Goal: Information Seeking & Learning: Check status

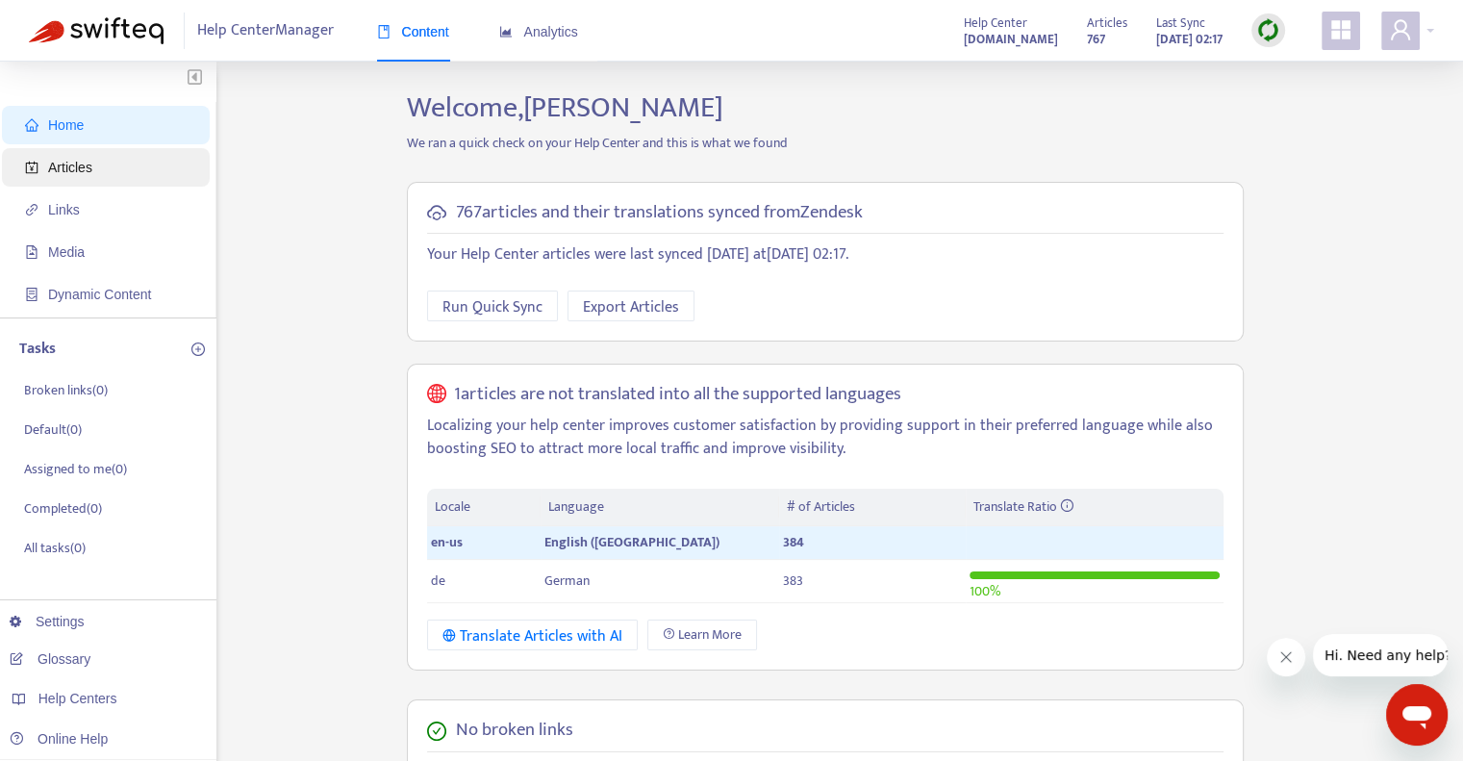
click at [144, 164] on span "Articles" at bounding box center [109, 167] width 169 height 38
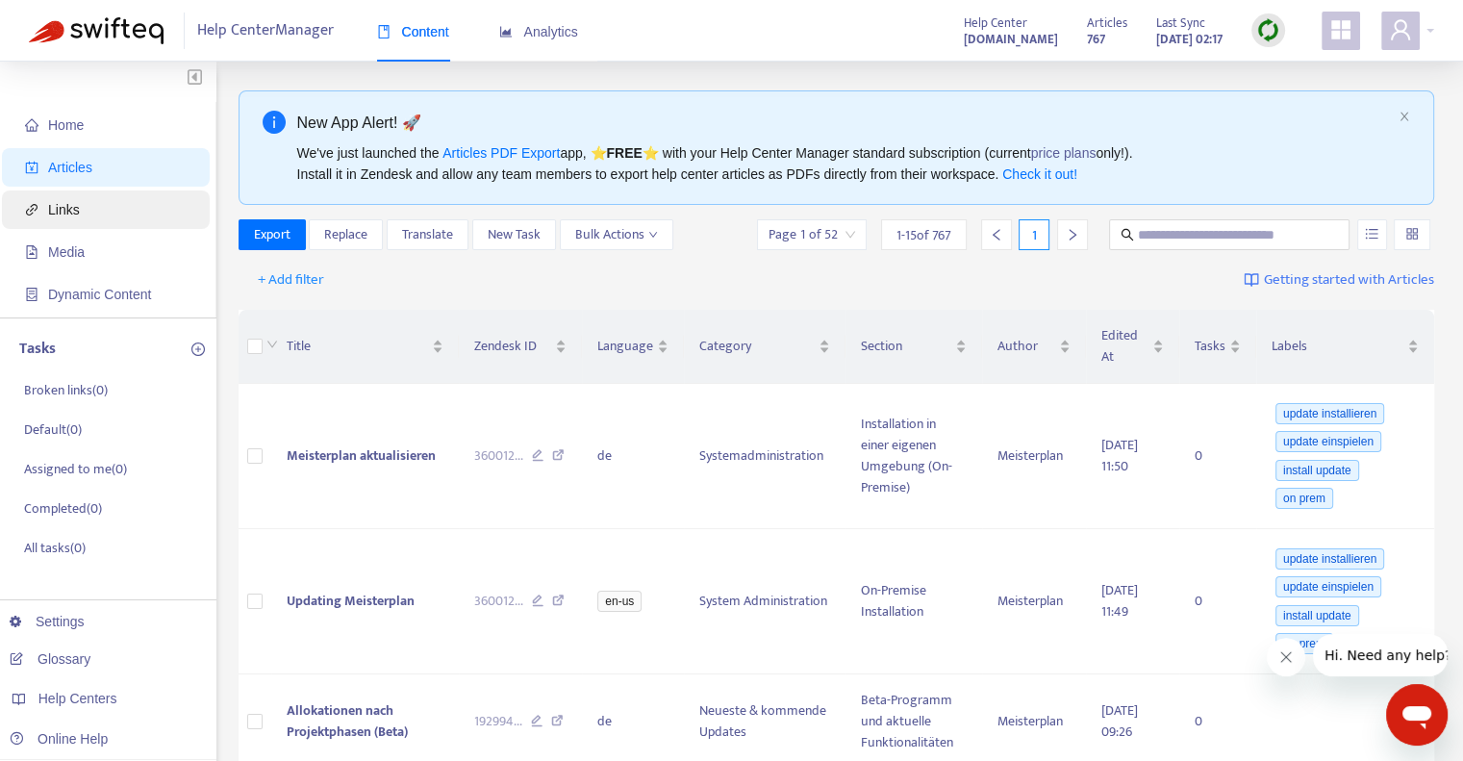
click at [131, 217] on span "Links" at bounding box center [109, 209] width 169 height 38
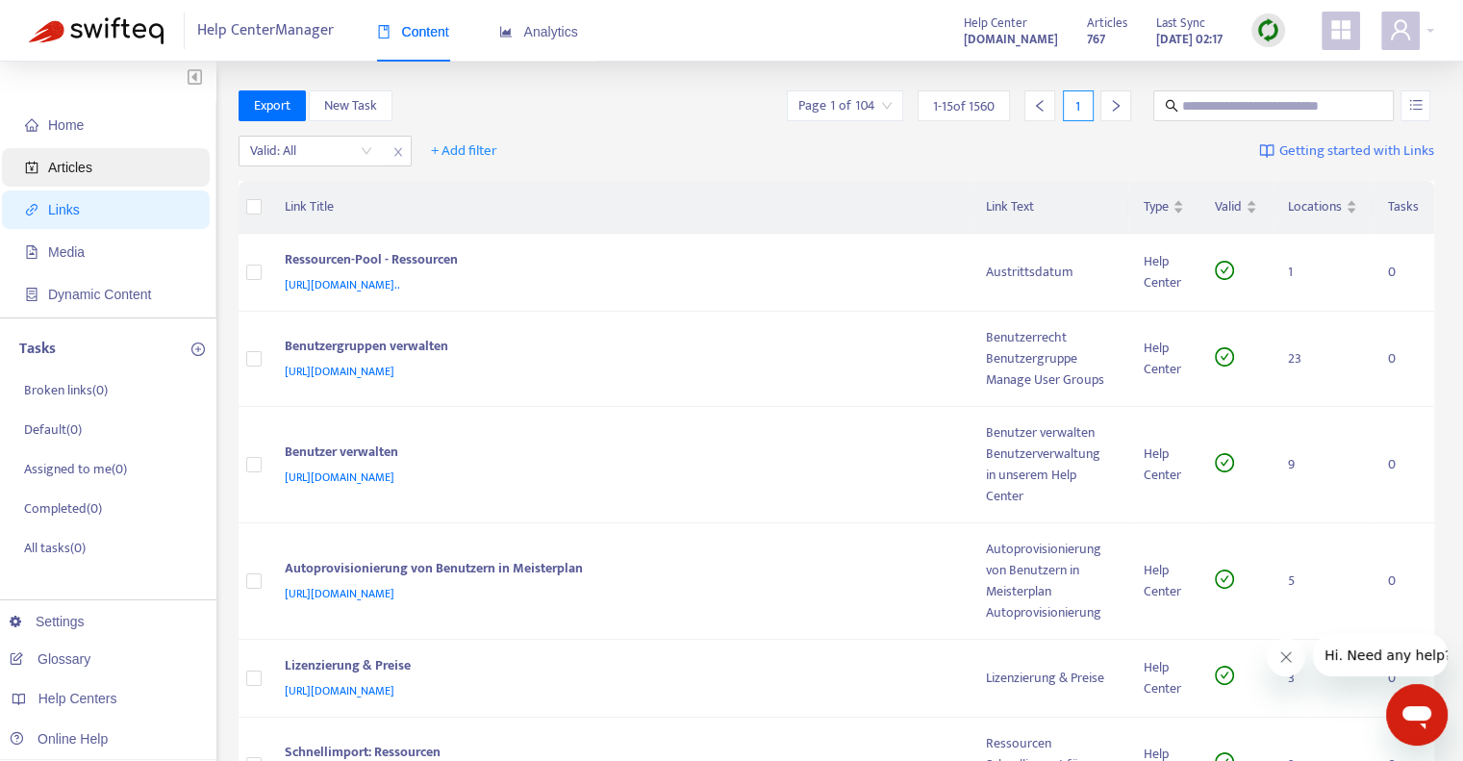
click at [119, 172] on span "Articles" at bounding box center [109, 167] width 169 height 38
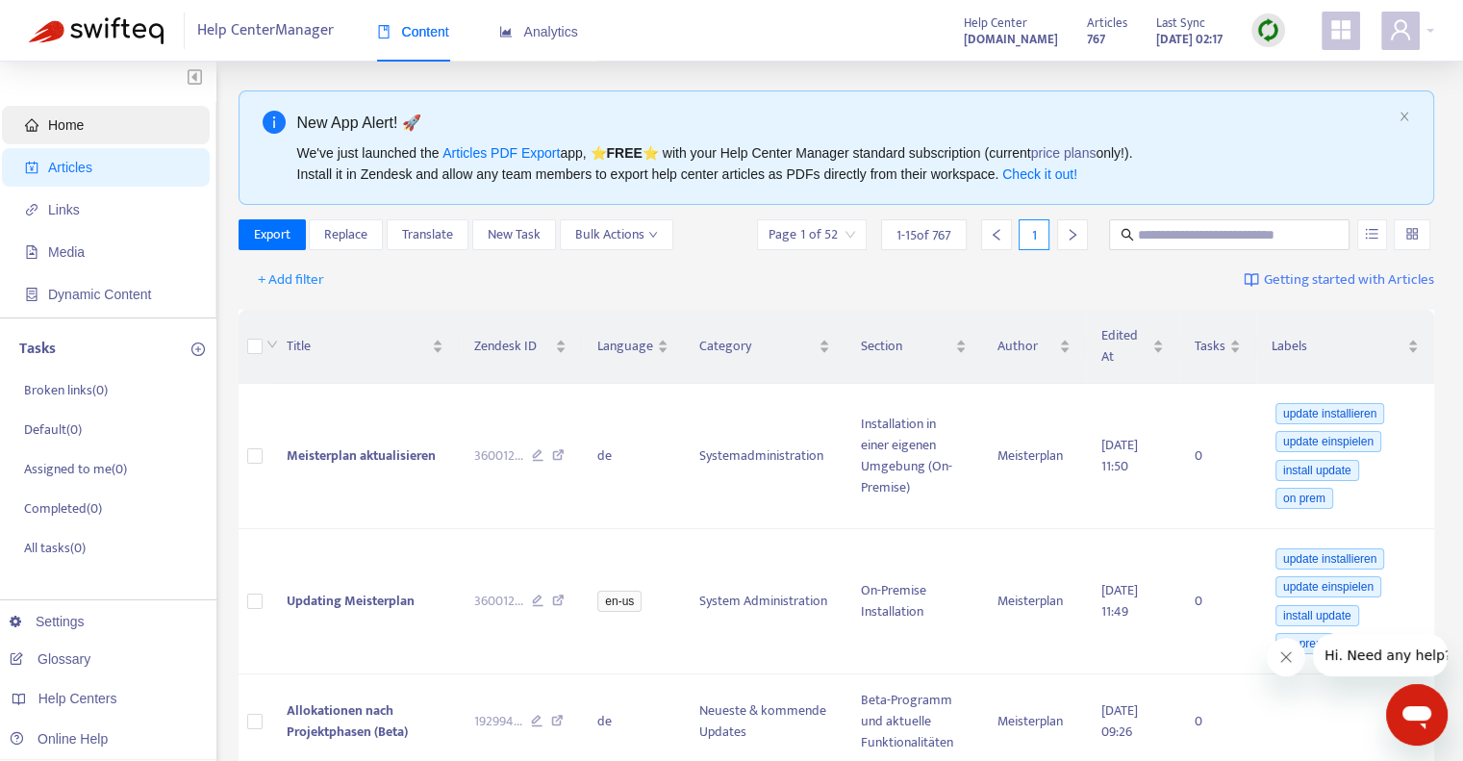
click at [107, 134] on span "Home" at bounding box center [109, 125] width 169 height 38
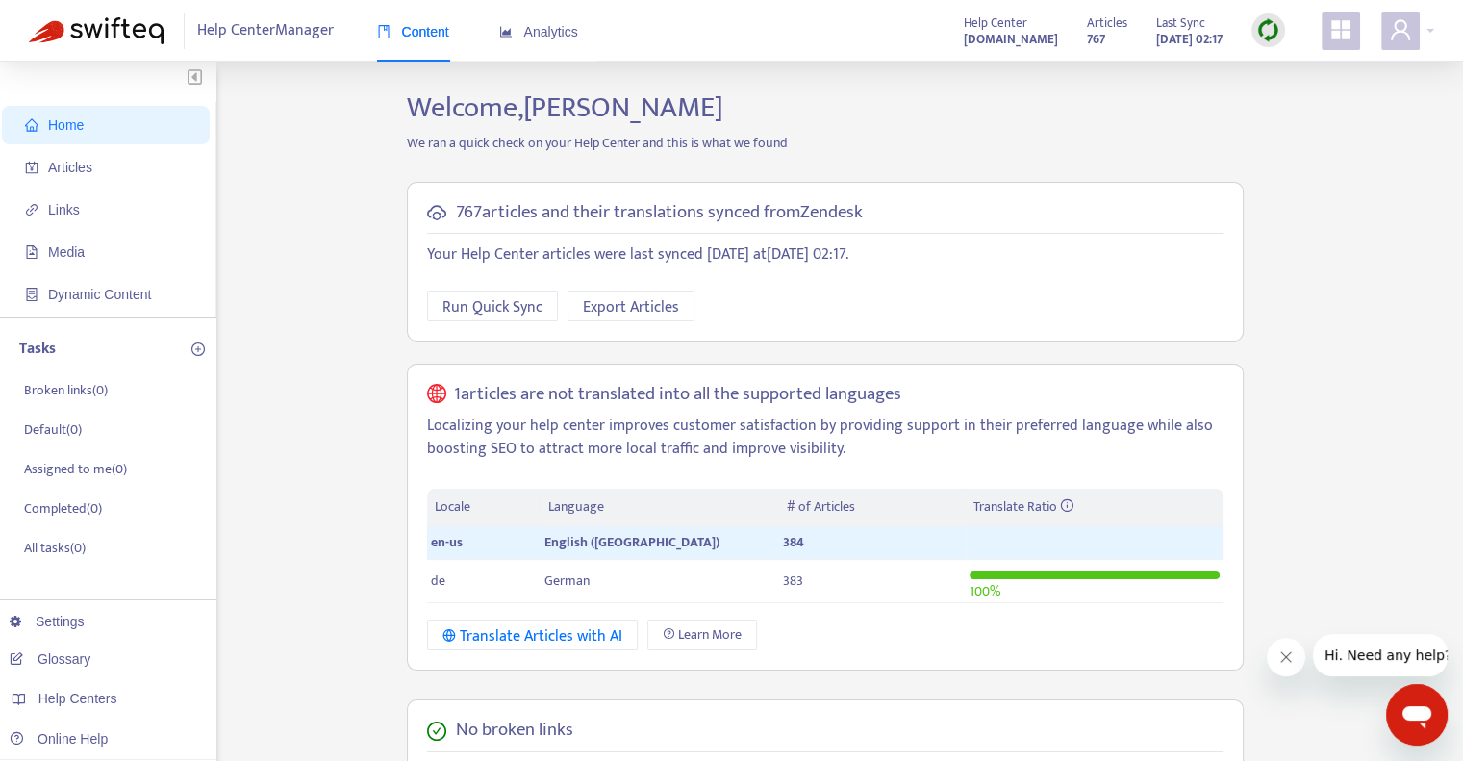
click at [414, 33] on span "Content" at bounding box center [413, 31] width 72 height 15
click at [556, 33] on span "Analytics" at bounding box center [538, 31] width 79 height 15
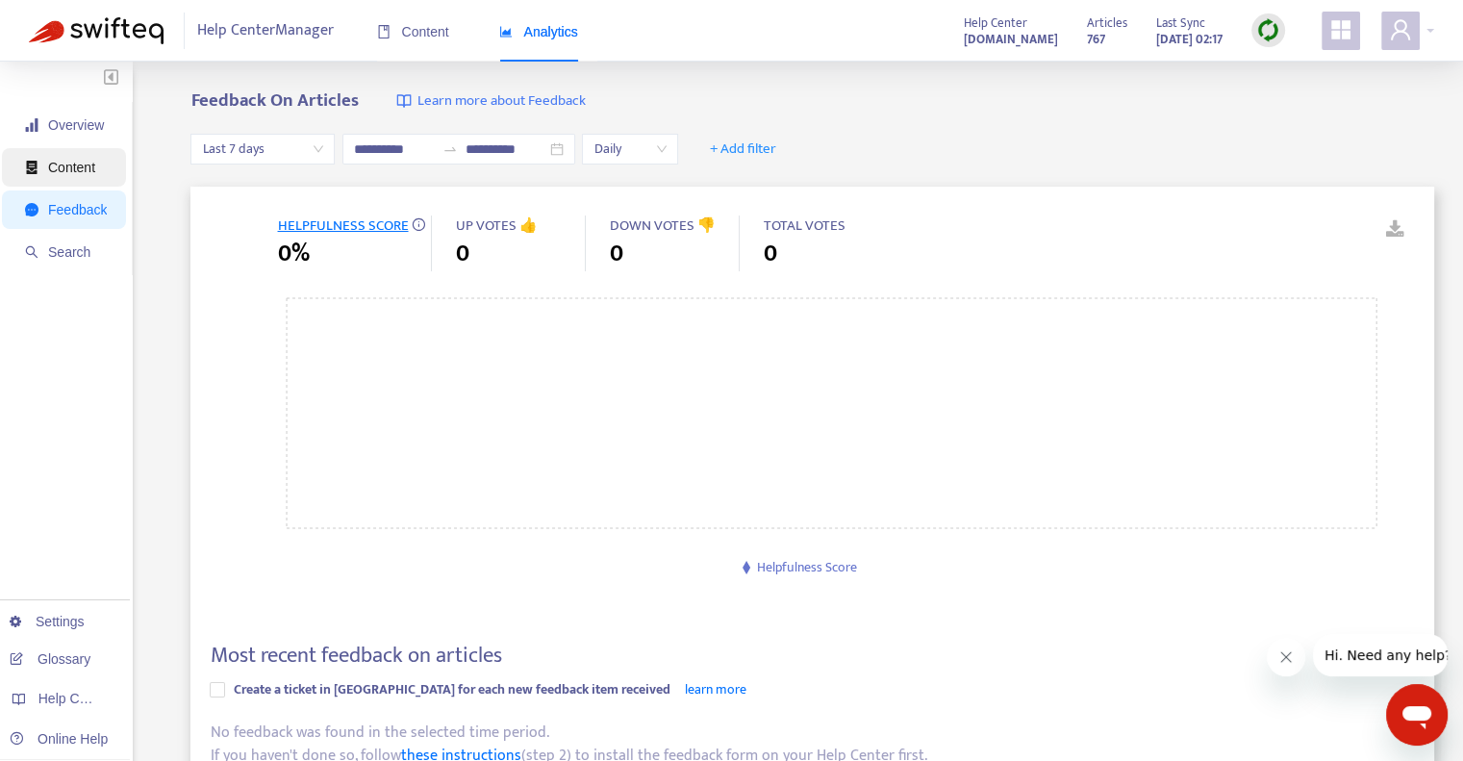
click at [66, 162] on span "Content" at bounding box center [71, 167] width 47 height 15
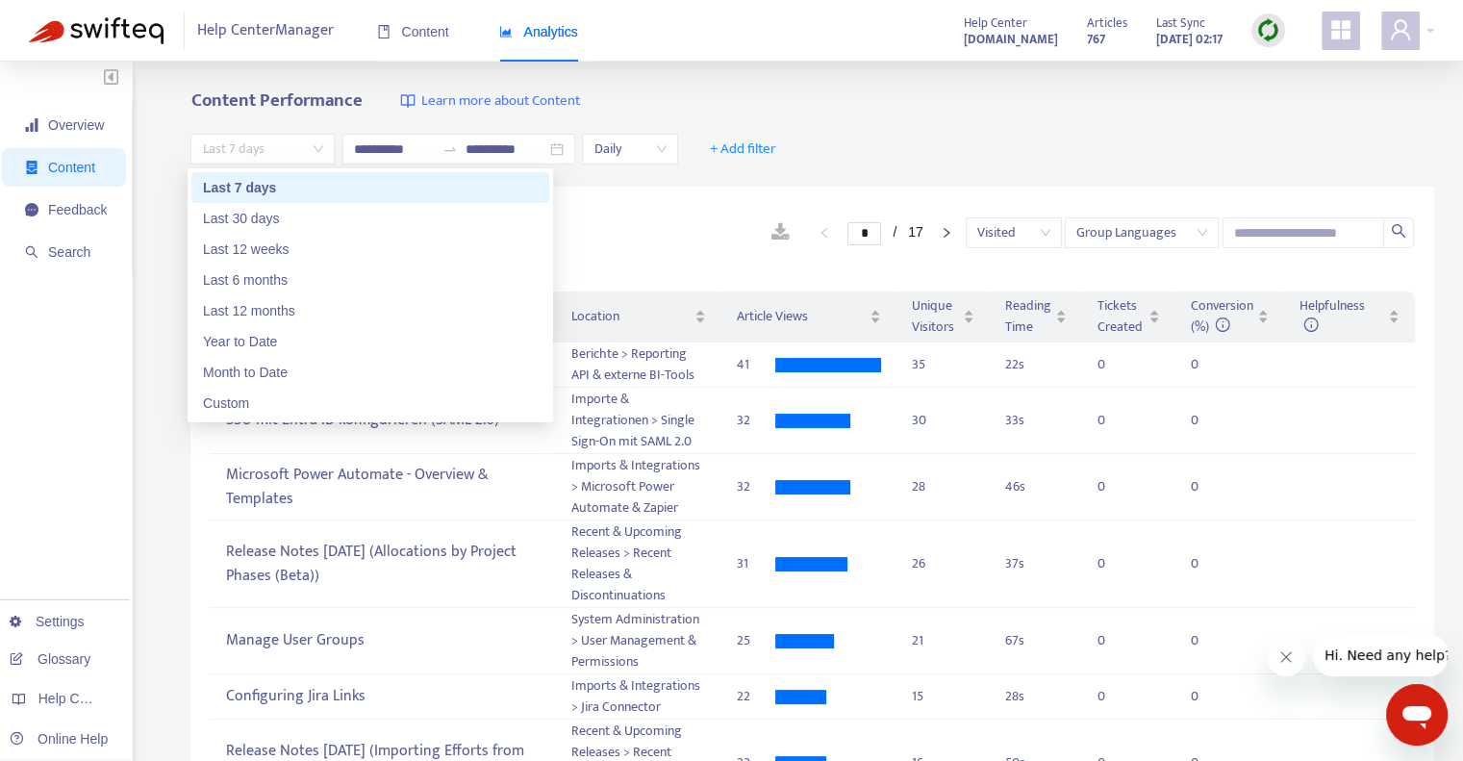
click at [287, 148] on span "Last 7 days" at bounding box center [262, 149] width 121 height 29
click at [268, 406] on div "Custom" at bounding box center [370, 402] width 335 height 21
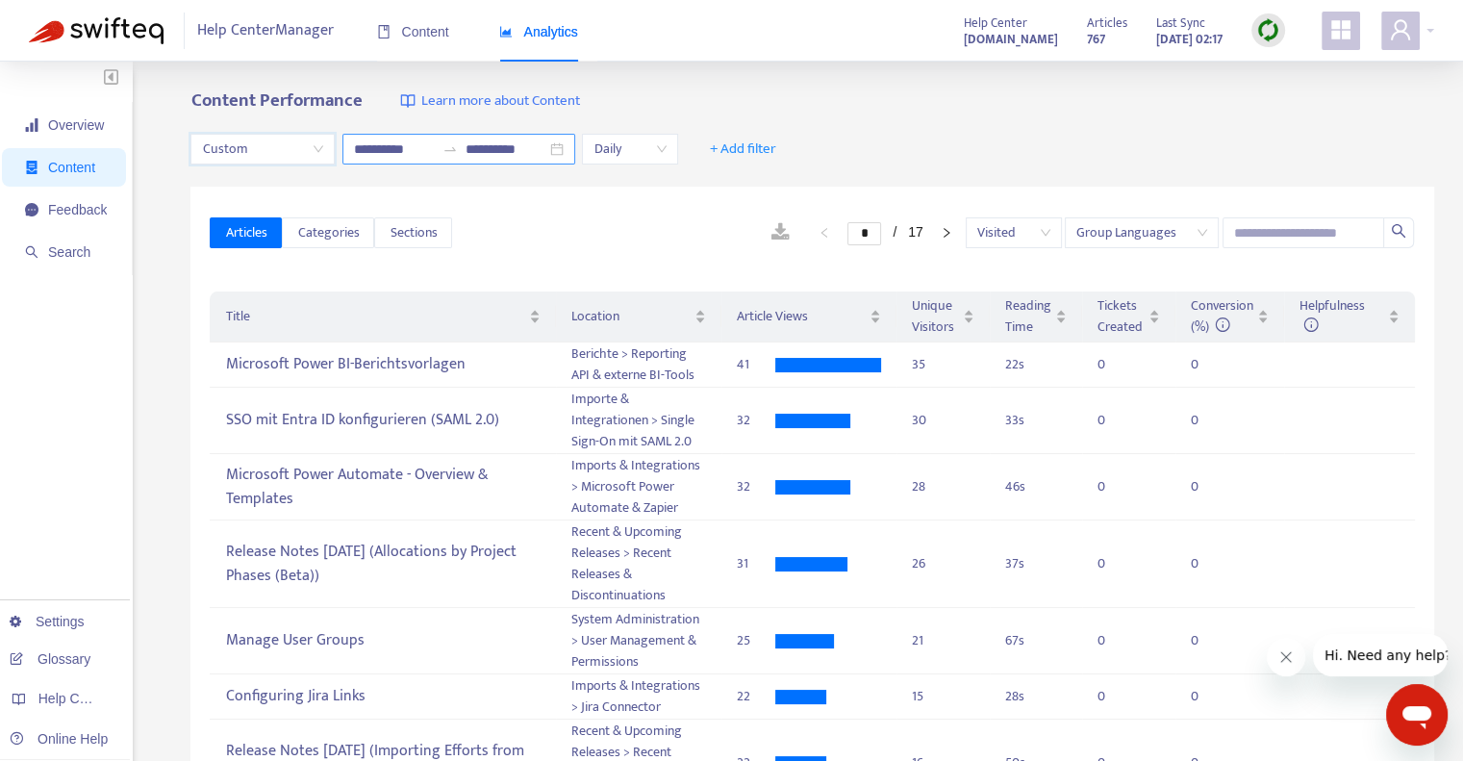
click at [460, 149] on div at bounding box center [450, 148] width 31 height 15
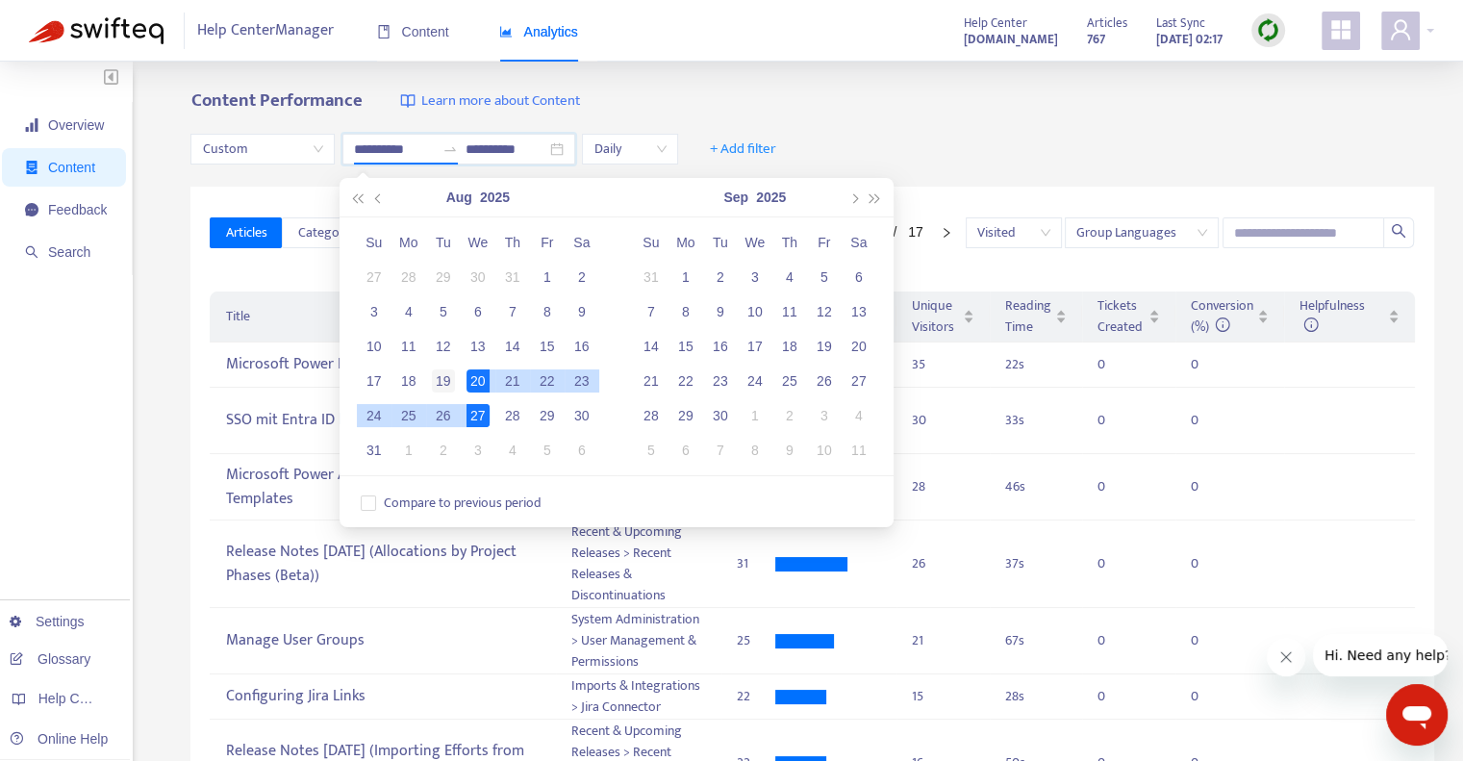
type input "**********"
click at [446, 380] on div "19" at bounding box center [443, 380] width 23 height 23
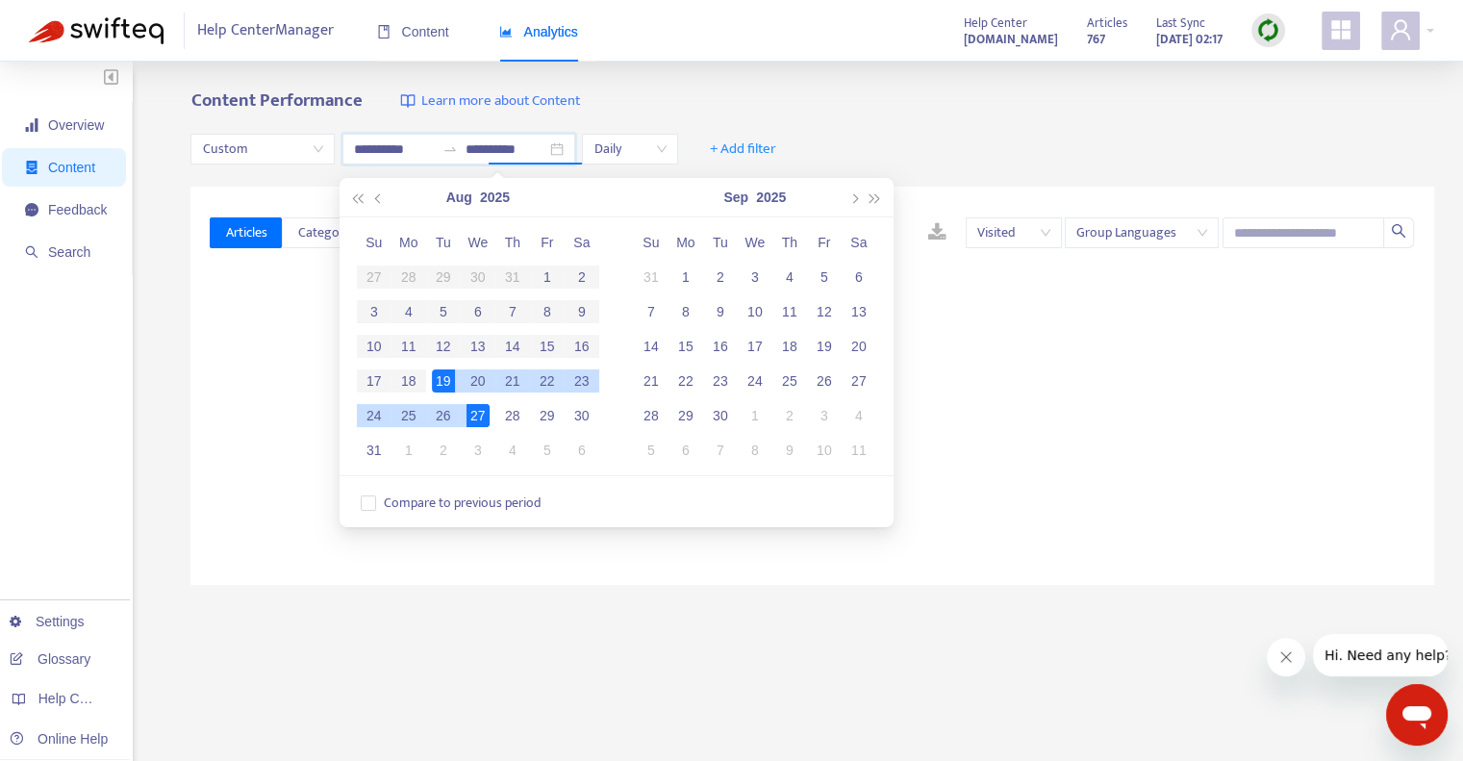
type input "**********"
click at [481, 414] on div "27" at bounding box center [477, 415] width 23 height 23
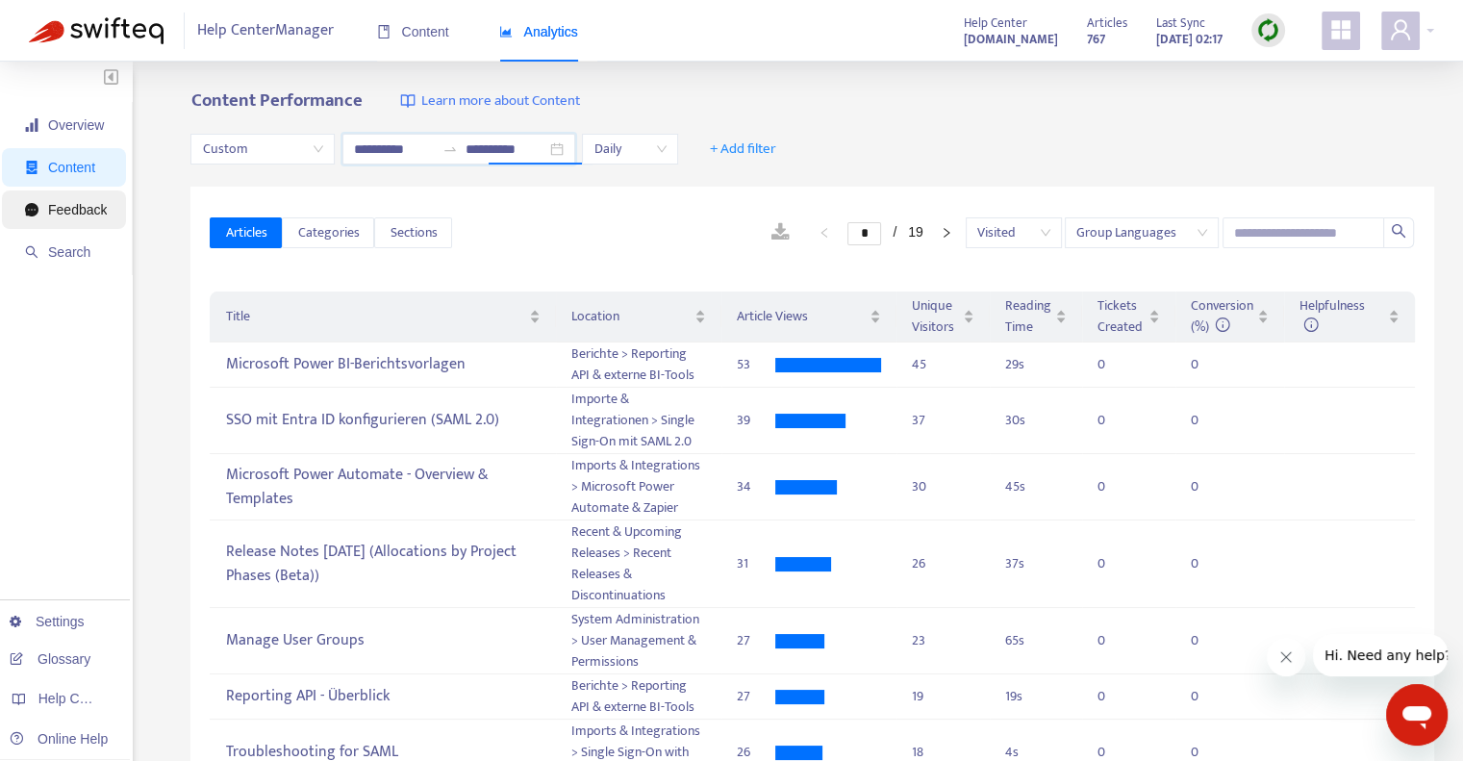
click at [87, 200] on span "Feedback" at bounding box center [66, 209] width 82 height 38
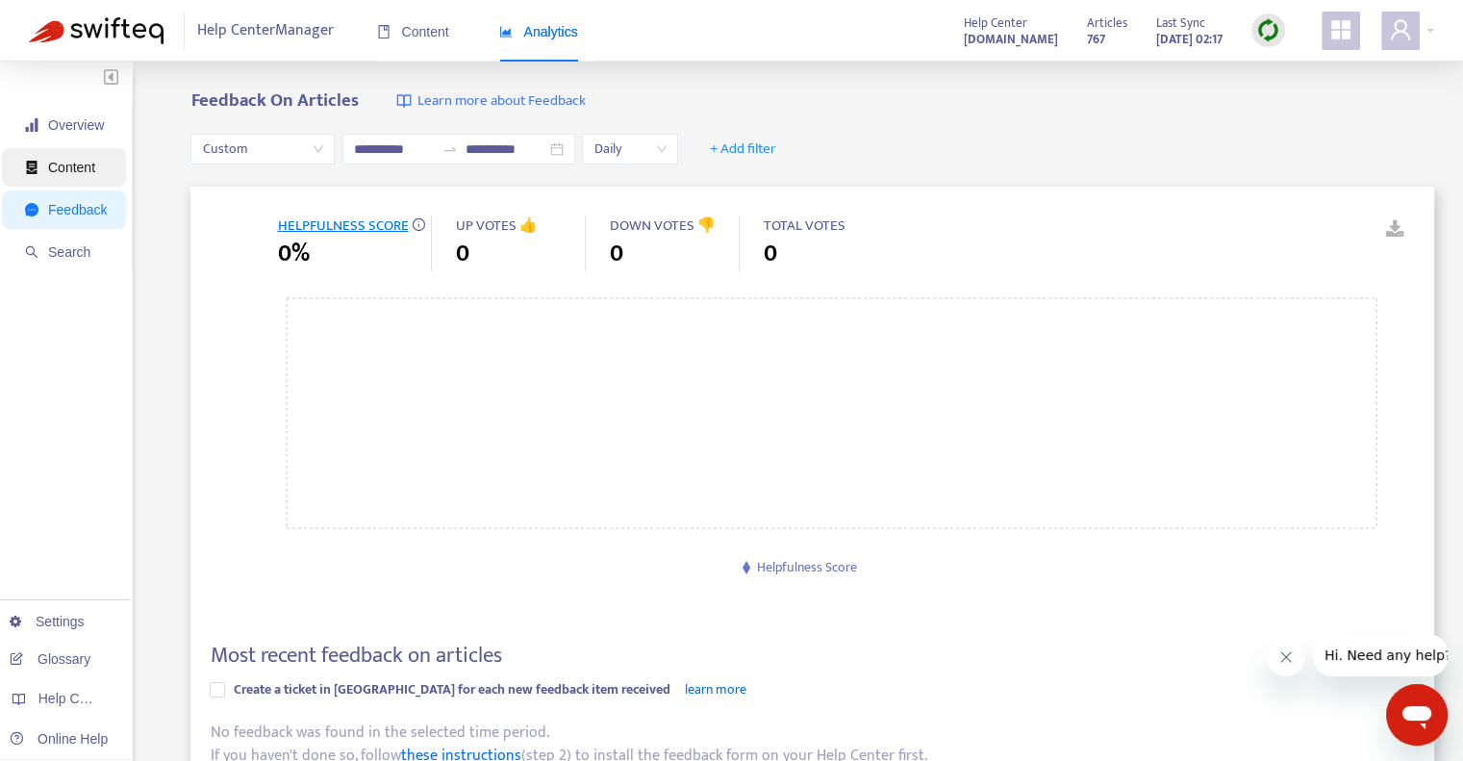
click at [75, 153] on span "Content" at bounding box center [66, 167] width 82 height 38
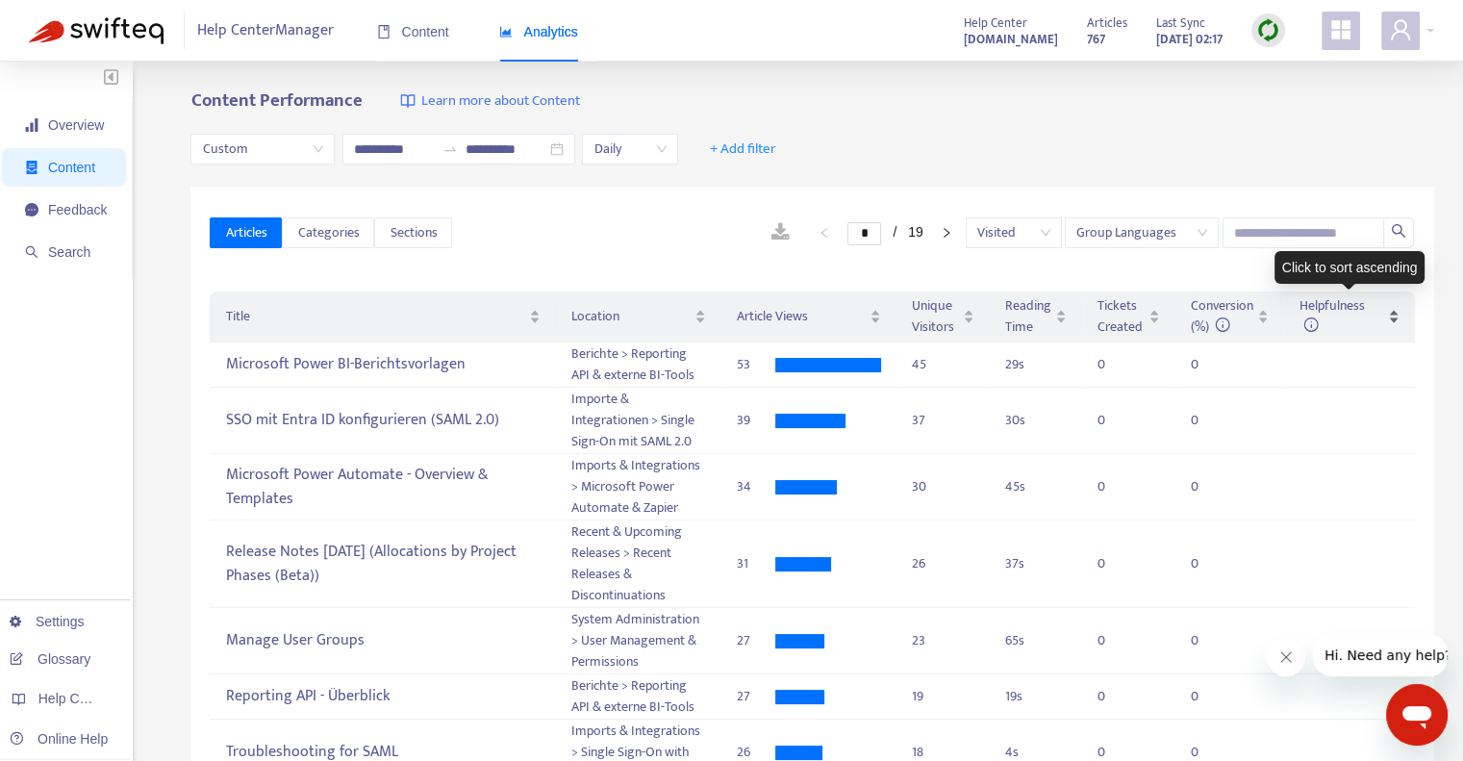
click at [1325, 314] on span "Helpfulness" at bounding box center [1331, 315] width 65 height 43
